Goal: Navigation & Orientation: Understand site structure

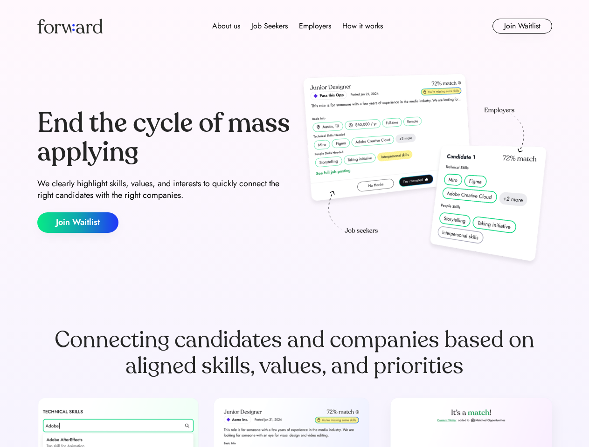
click at [294, 224] on div "End the cycle of mass applying We clearly highlight skills, values, and interes…" at bounding box center [294, 171] width 515 height 200
click at [295, 26] on div "About us Job Seekers Employers How it works" at bounding box center [297, 26] width 367 height 11
click at [70, 26] on img at bounding box center [69, 26] width 65 height 15
click at [297, 26] on div "About us Job Seekers Employers How it works" at bounding box center [297, 26] width 367 height 11
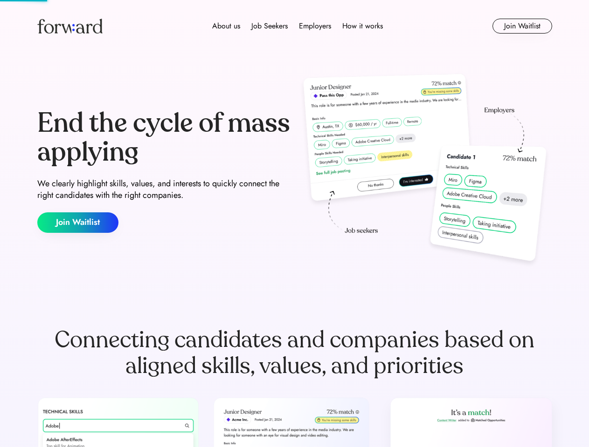
click at [226, 26] on div "About us" at bounding box center [226, 26] width 28 height 11
click at [269, 26] on div "Job Seekers" at bounding box center [269, 26] width 36 height 11
click at [315, 26] on div "Employers" at bounding box center [315, 26] width 32 height 11
click at [362, 26] on div "How it works" at bounding box center [362, 26] width 41 height 11
click at [522, 26] on button "Join Waitlist" at bounding box center [522, 26] width 60 height 15
